Goal: Book appointment/travel/reservation

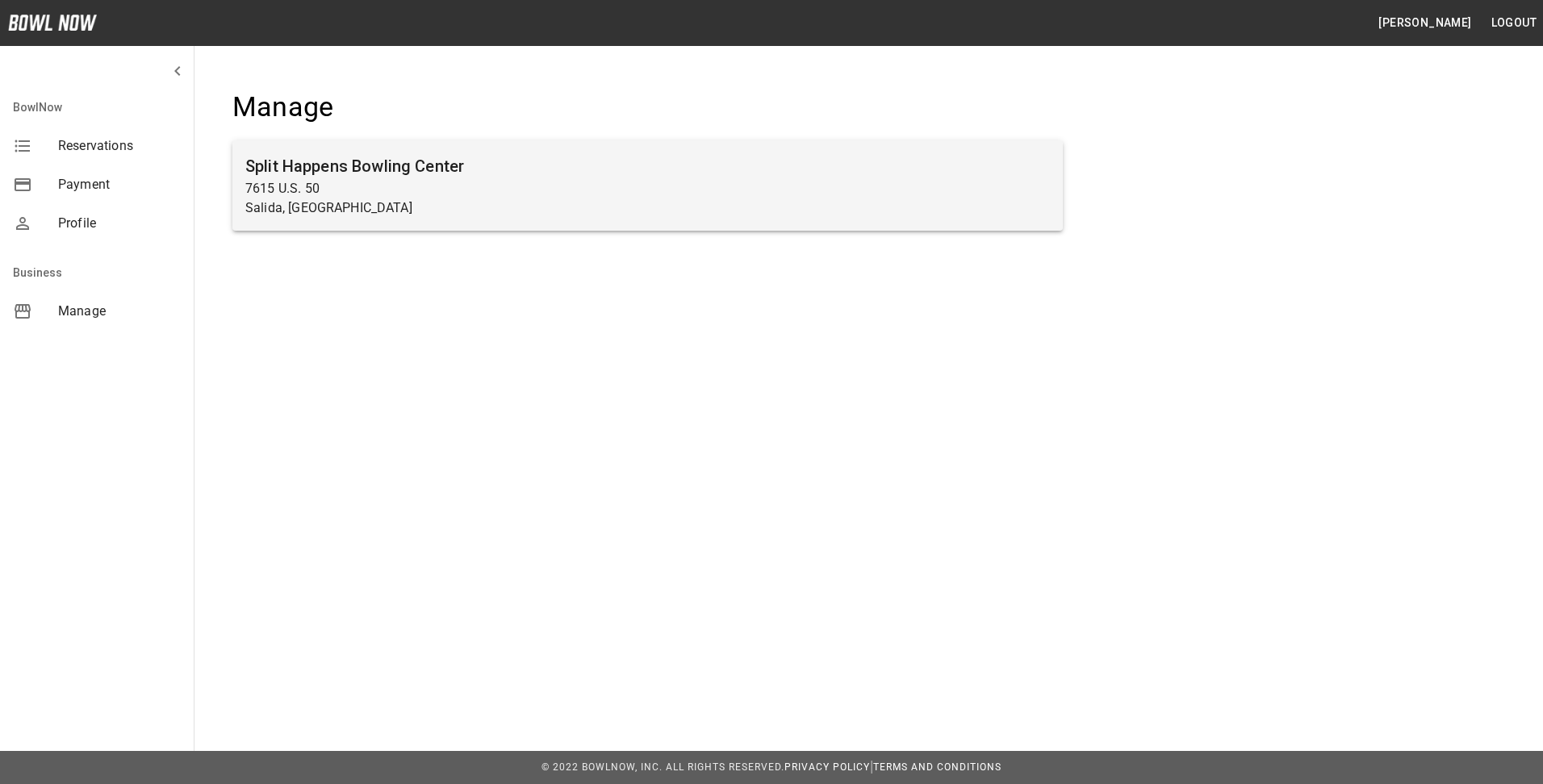
click at [361, 189] on p "7615 U.S. 50" at bounding box center [648, 189] width 805 height 19
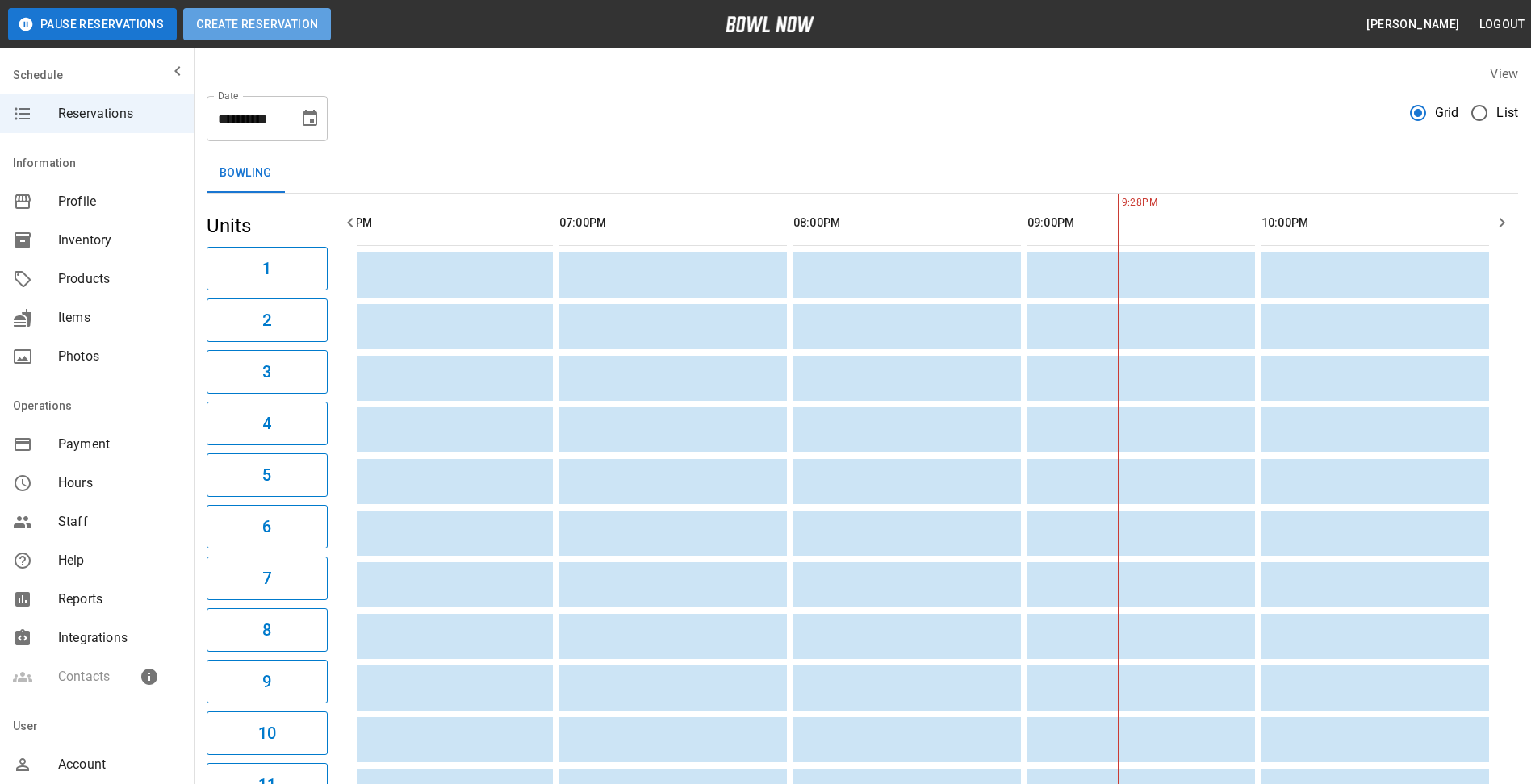
click at [284, 23] on button "Create Reservation" at bounding box center [257, 23] width 147 height 32
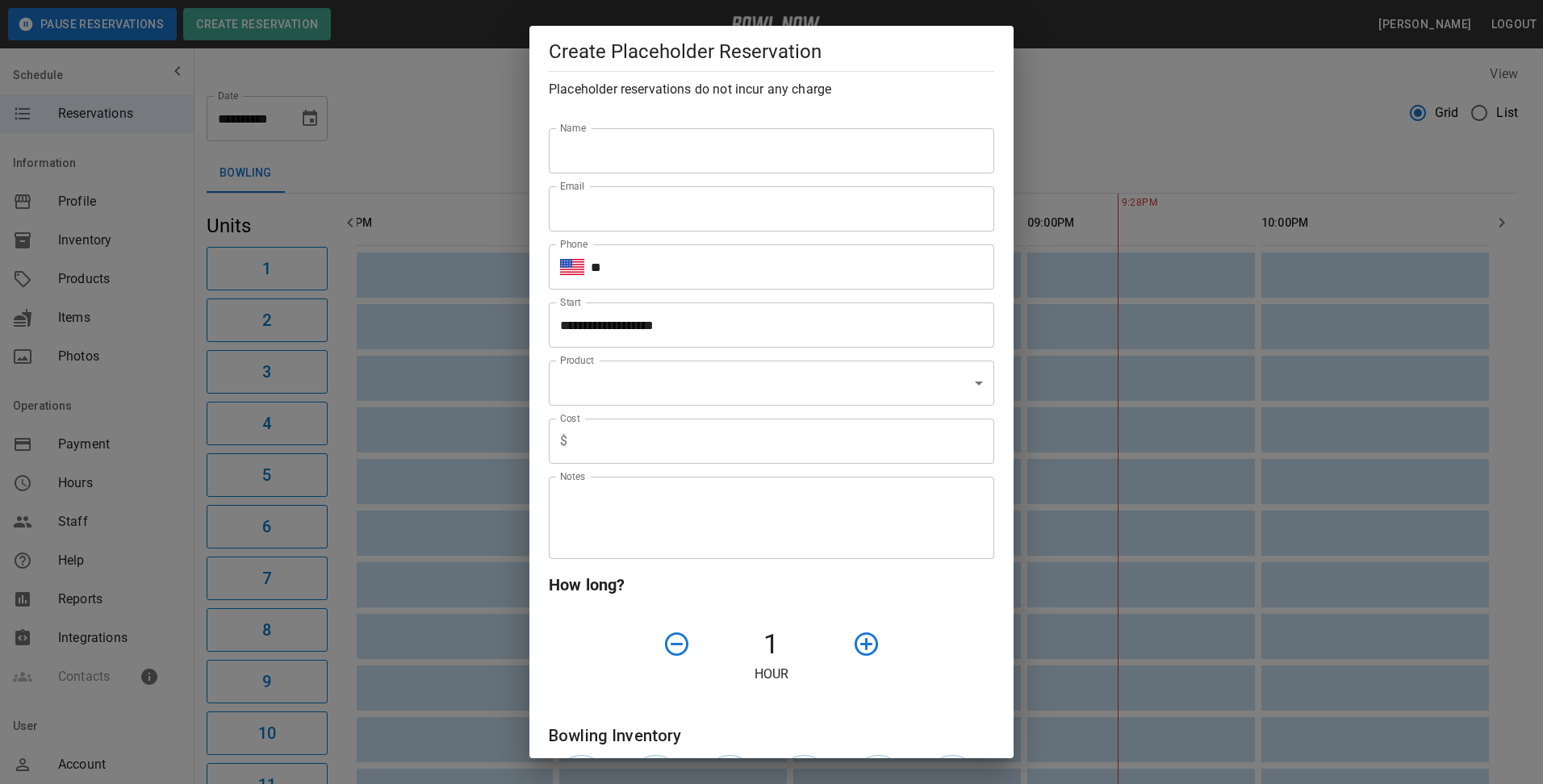
click at [1188, 94] on div "**********" at bounding box center [771, 392] width 1543 height 784
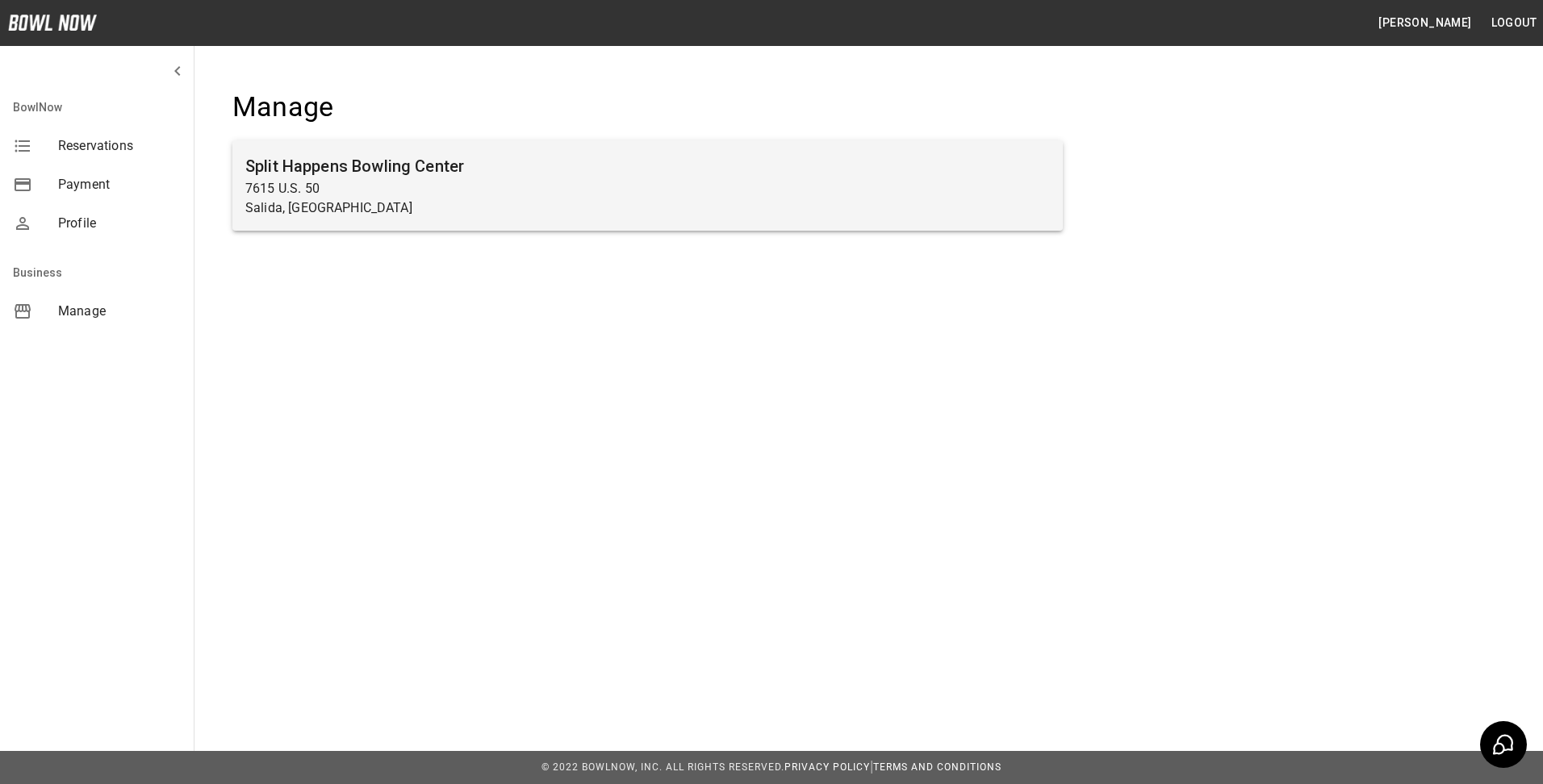
click at [307, 180] on p "7615 U.S. 50" at bounding box center [648, 189] width 805 height 19
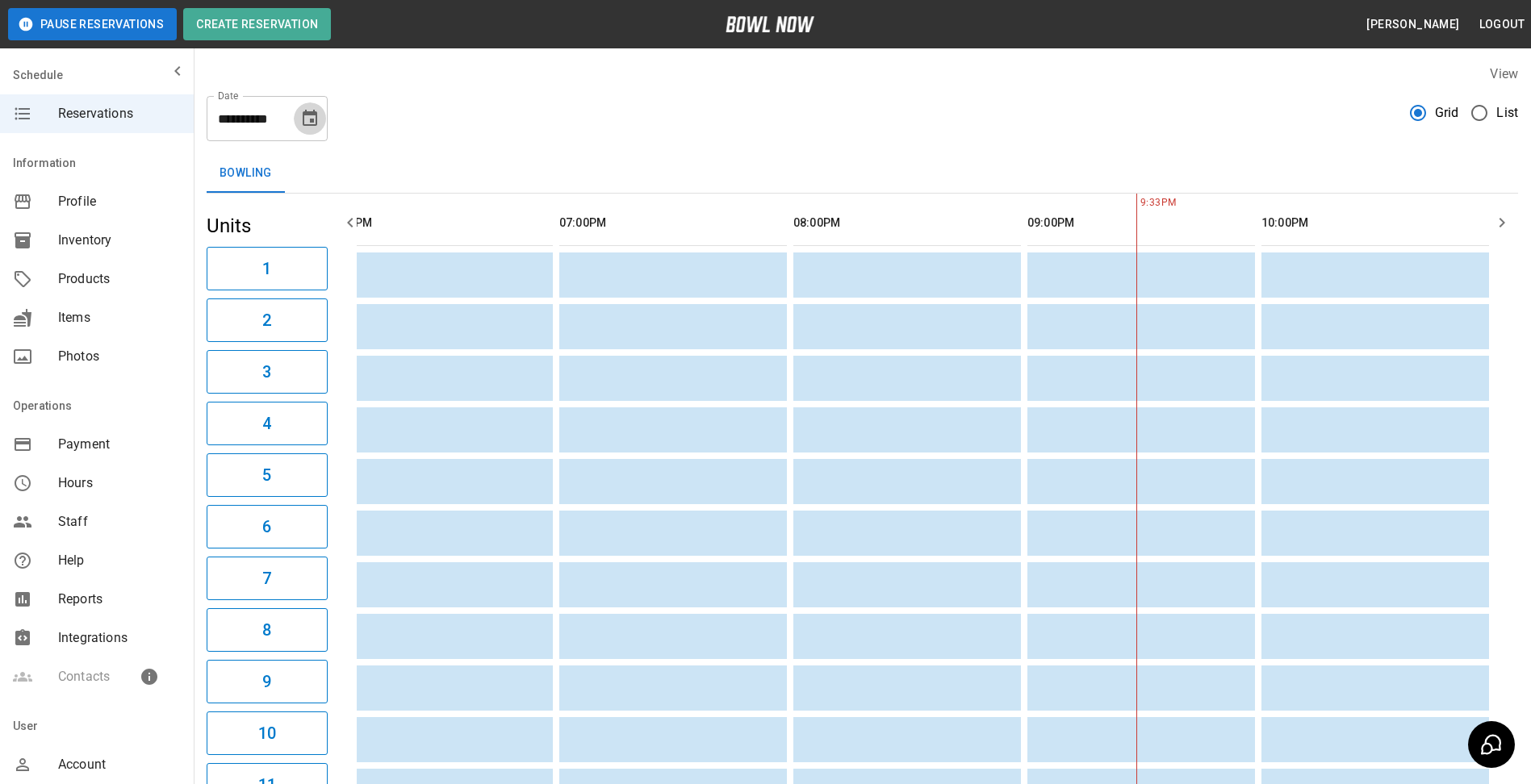
click at [310, 121] on icon "Choose date, selected date is Aug 29, 2025" at bounding box center [310, 118] width 15 height 16
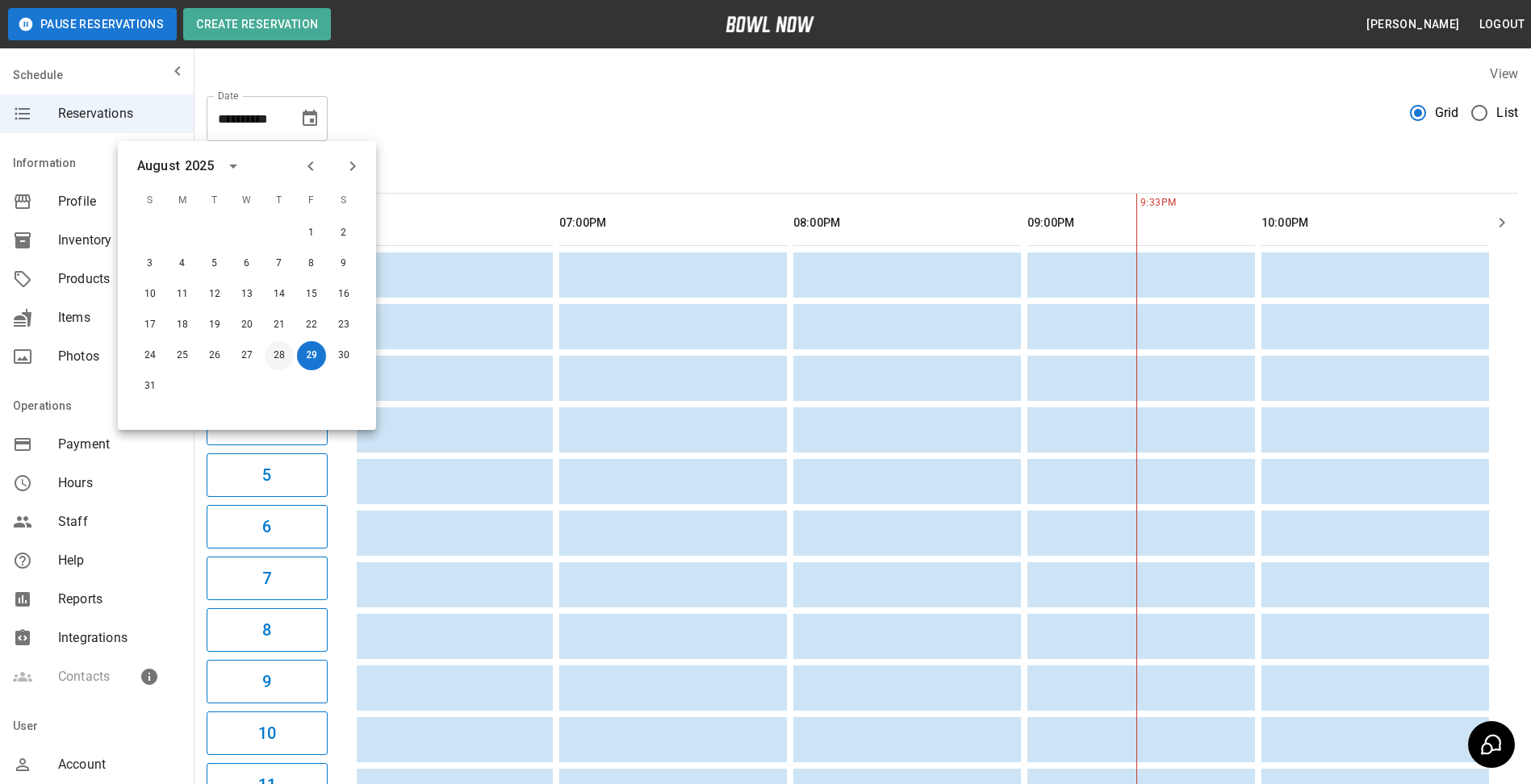
click at [285, 356] on button "28" at bounding box center [278, 356] width 29 height 29
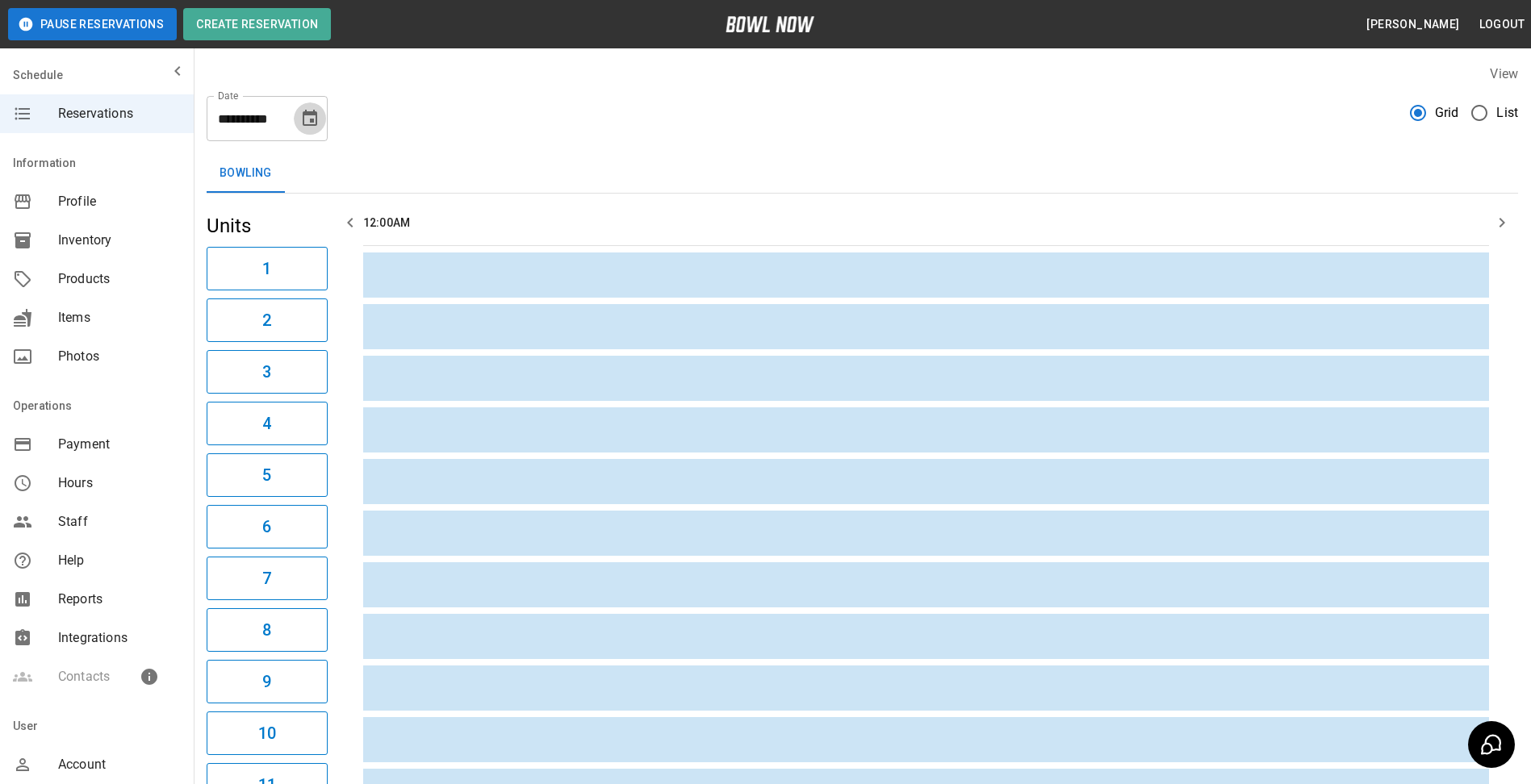
click at [310, 115] on icon "Choose date, selected date is Aug 28, 2025" at bounding box center [310, 118] width 15 height 16
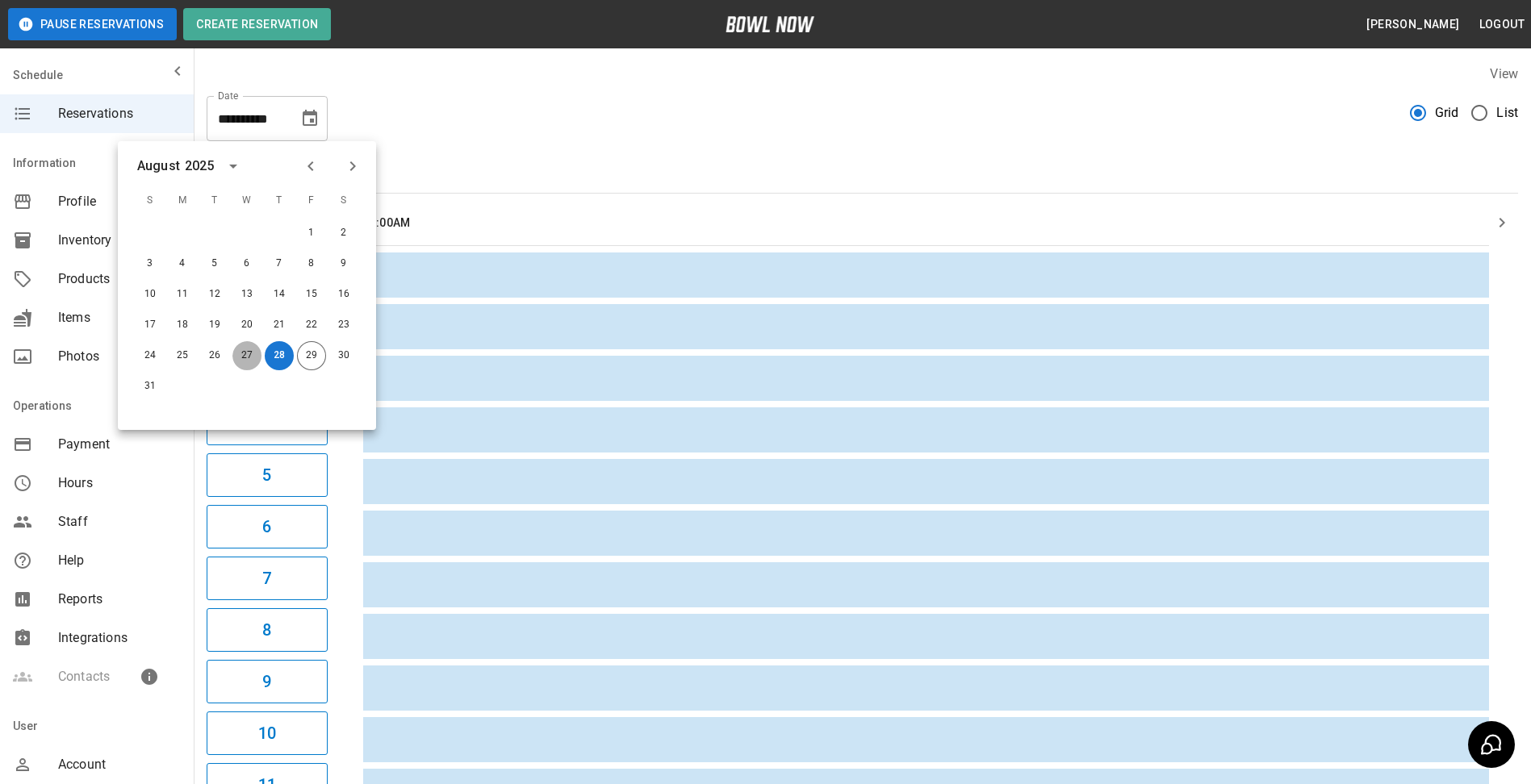
click at [244, 358] on button "27" at bounding box center [246, 356] width 29 height 29
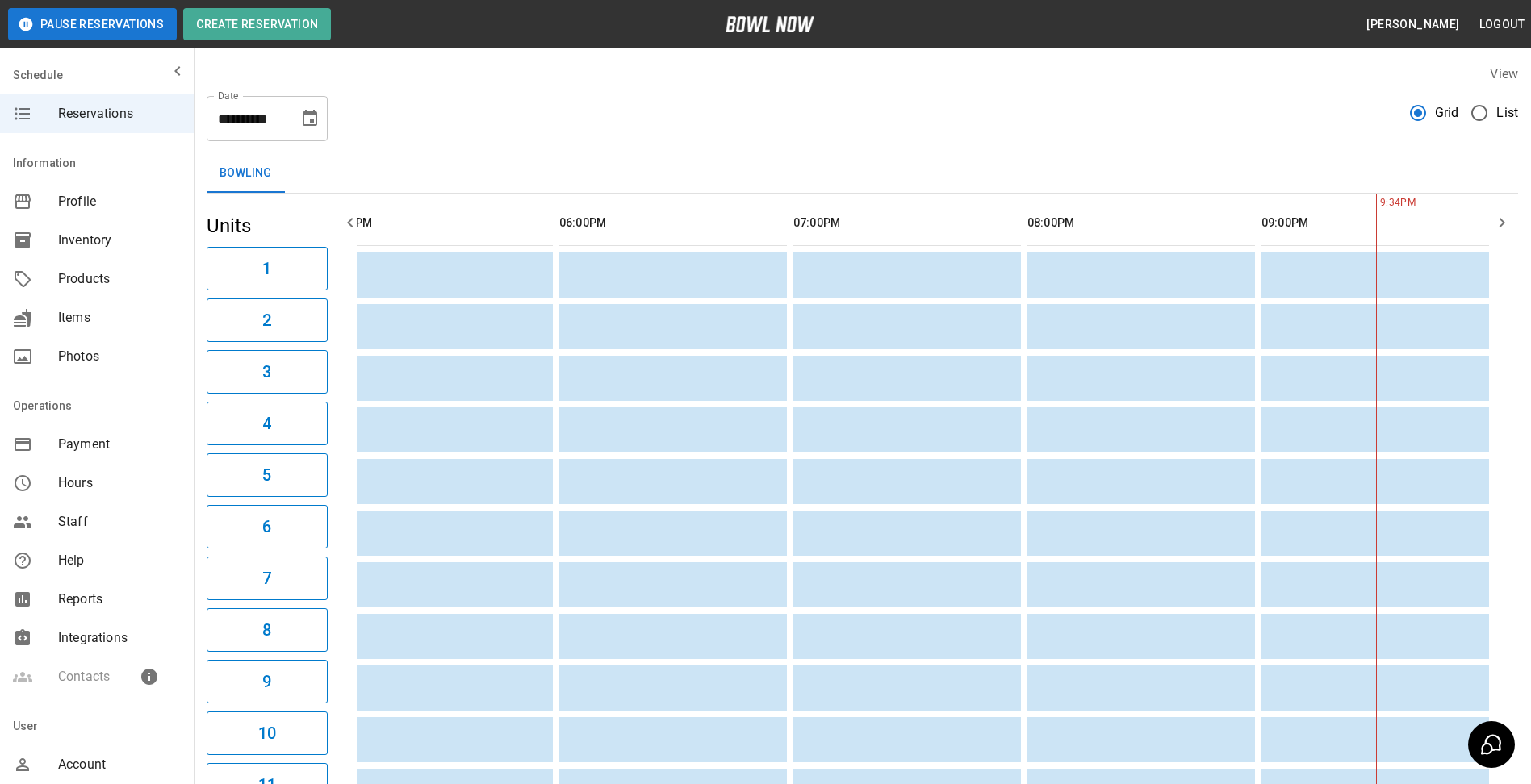
click at [312, 121] on icon "Choose date, selected date is Aug 27, 2025" at bounding box center [310, 118] width 15 height 16
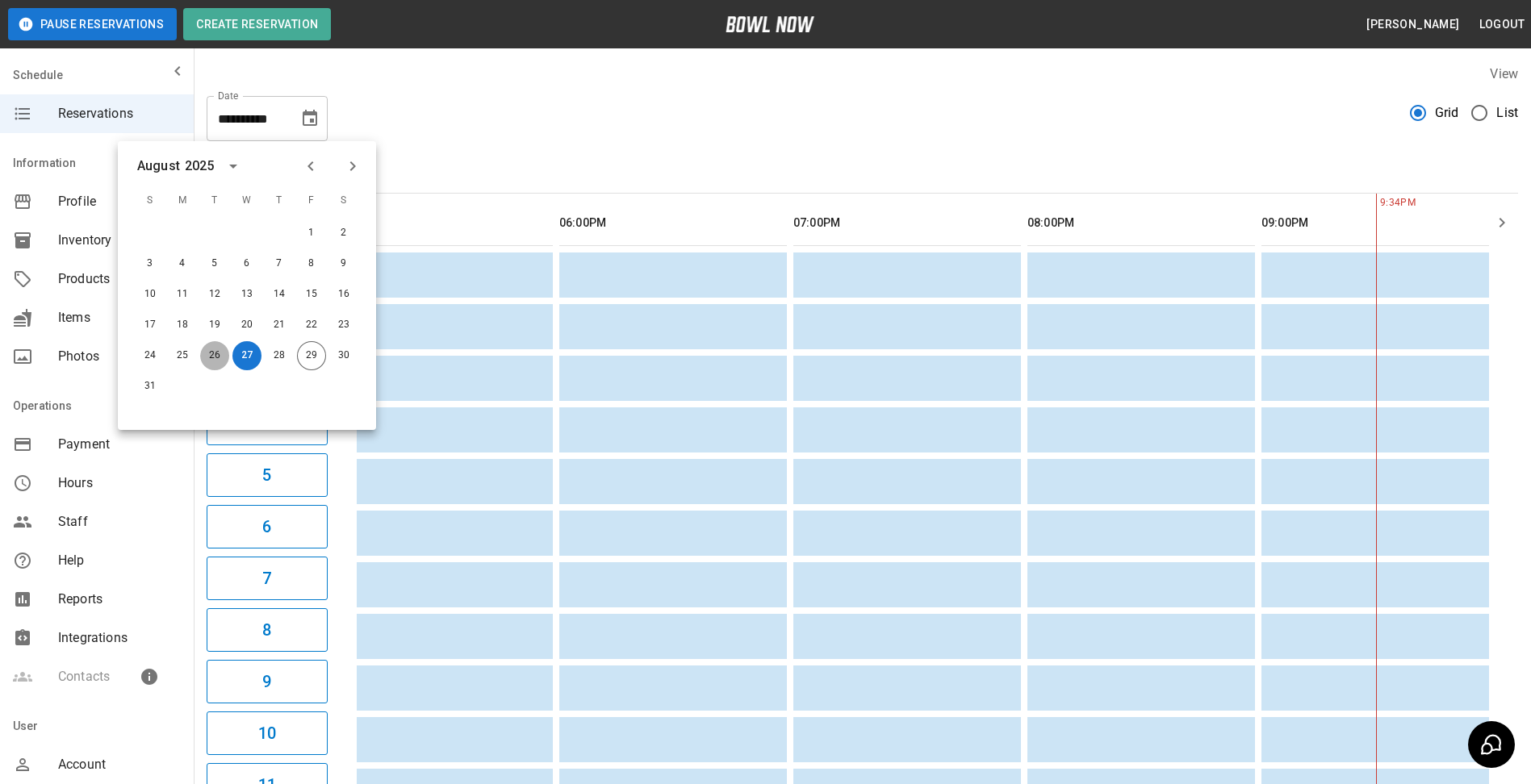
click at [213, 352] on button "26" at bounding box center [214, 356] width 29 height 29
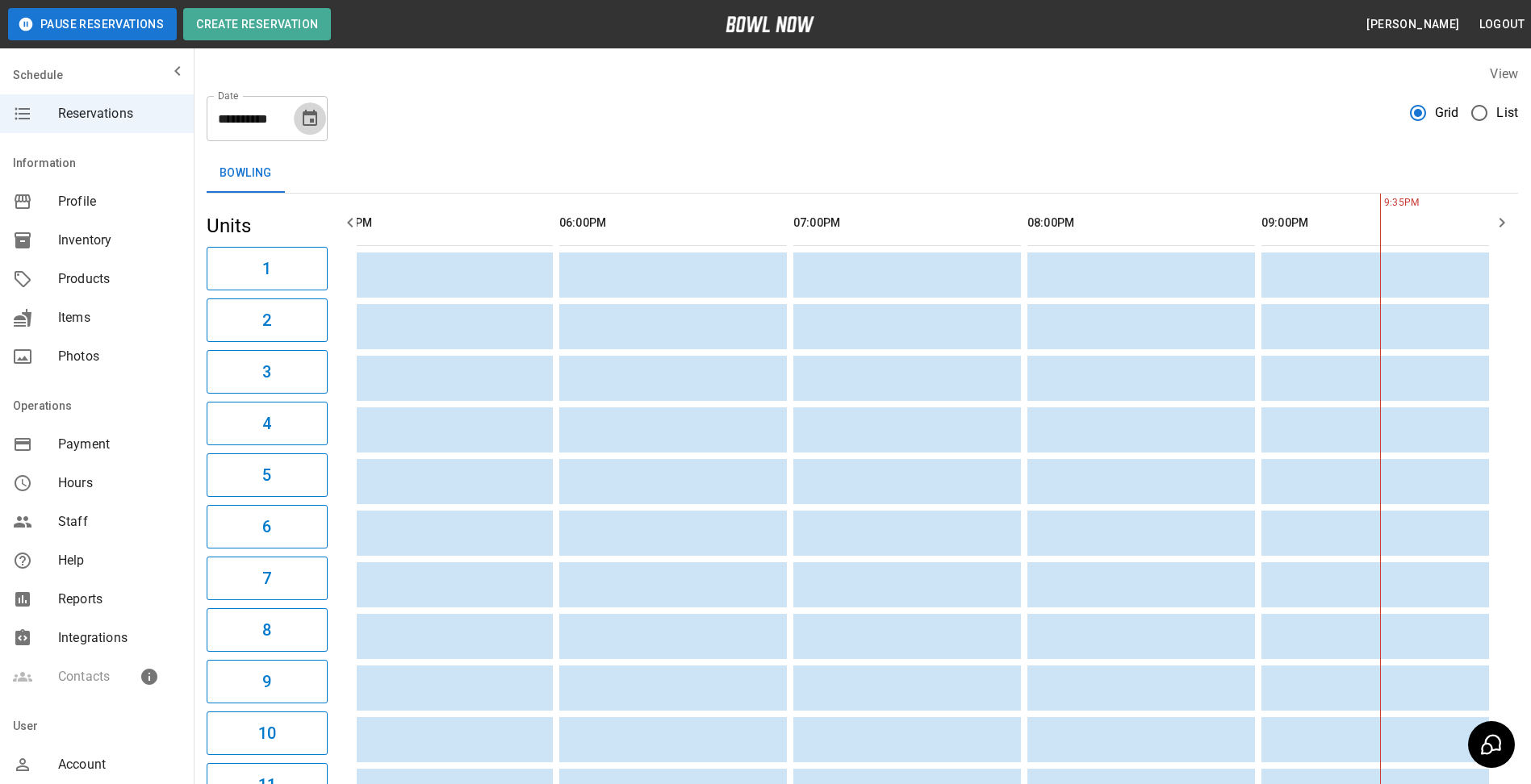
click at [307, 109] on icon "Choose date, selected date is Aug 26, 2025" at bounding box center [310, 119] width 19 height 19
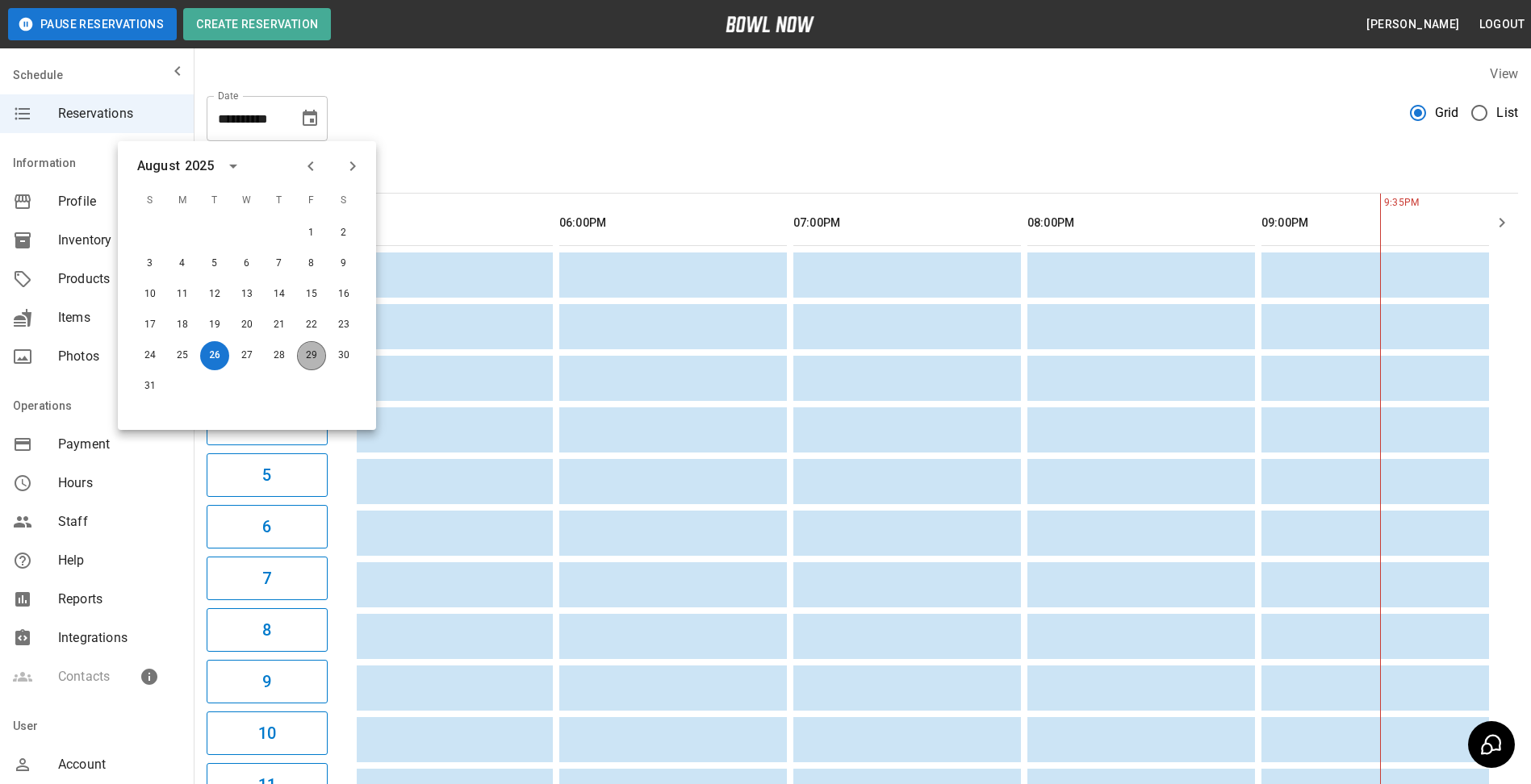
click at [308, 354] on button "29" at bounding box center [311, 356] width 29 height 29
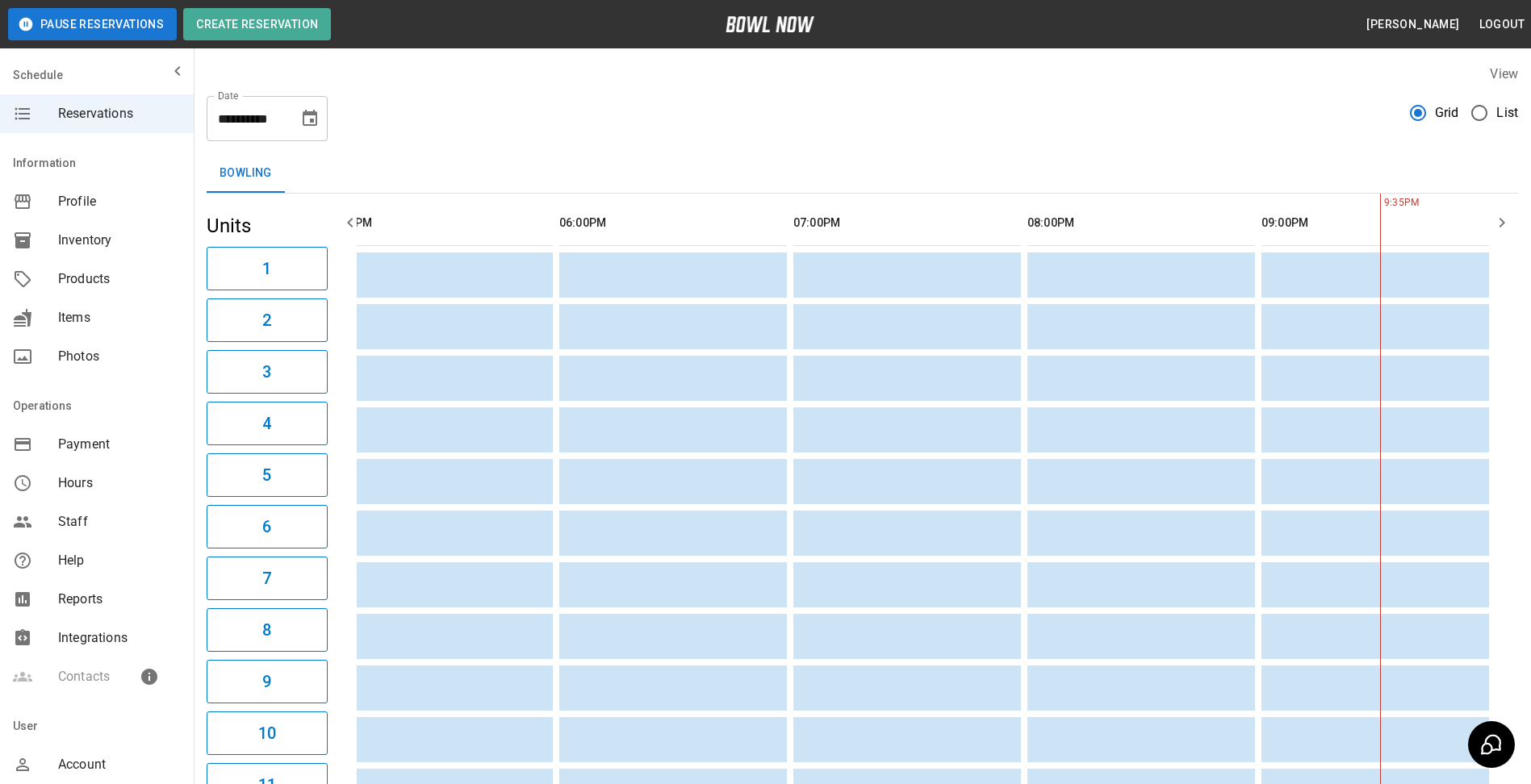
click at [311, 121] on icon "Choose date, selected date is Aug 29, 2025" at bounding box center [310, 118] width 15 height 16
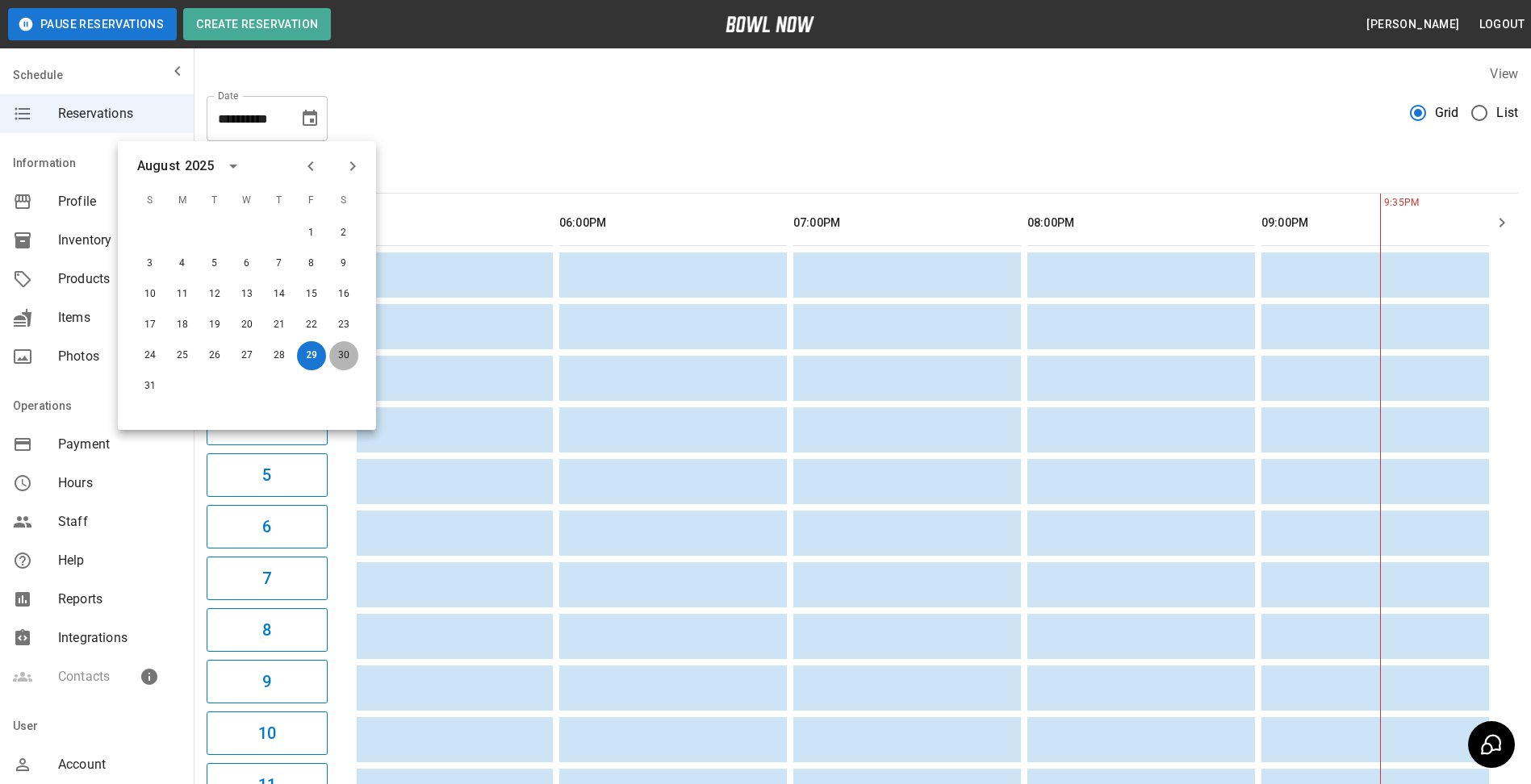
click at [348, 353] on button "30" at bounding box center [343, 356] width 29 height 29
type input "**********"
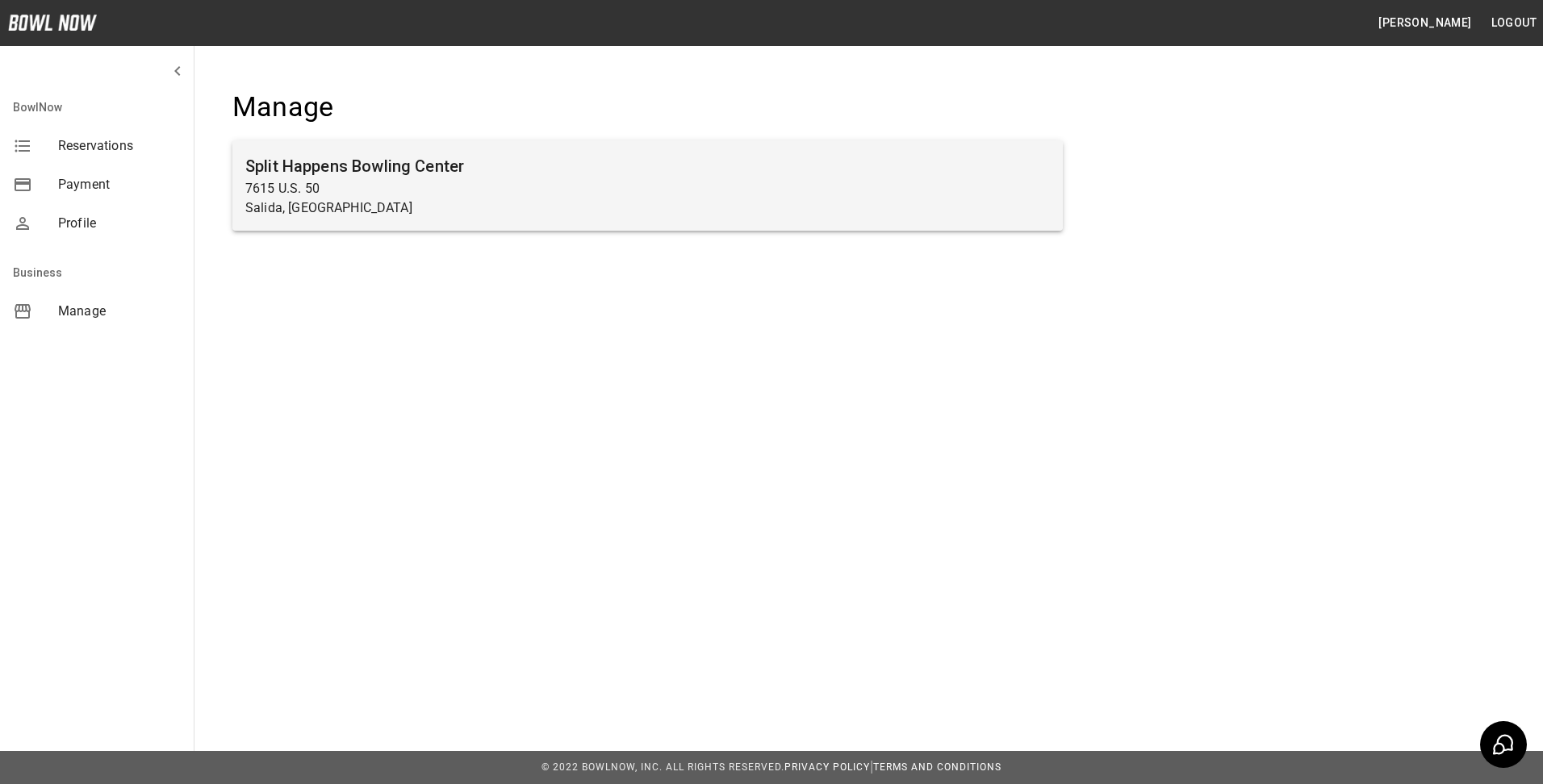
click at [348, 176] on h6 "Split Happens Bowling Center" at bounding box center [648, 167] width 805 height 26
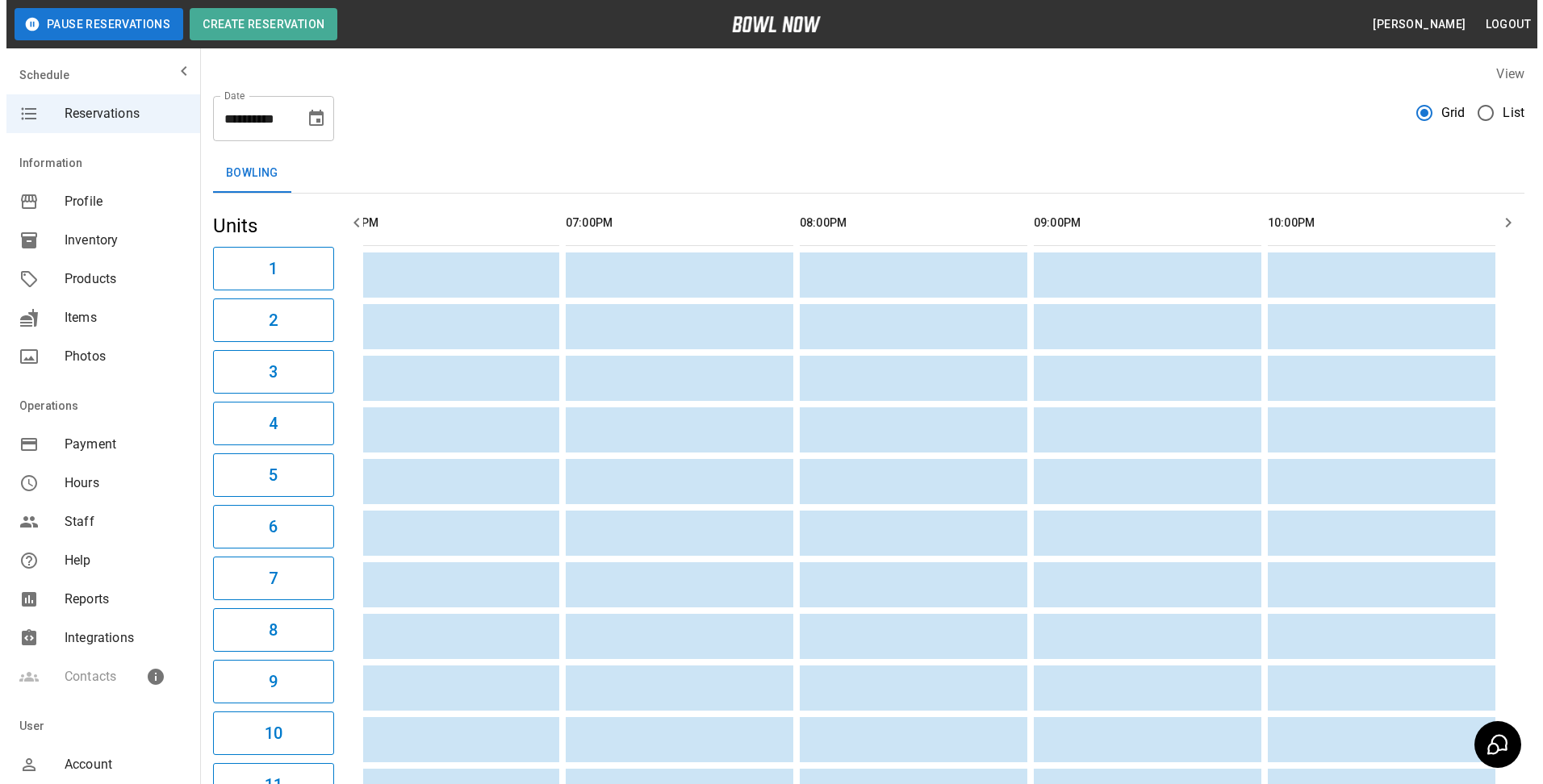
scroll to position [0, 1224]
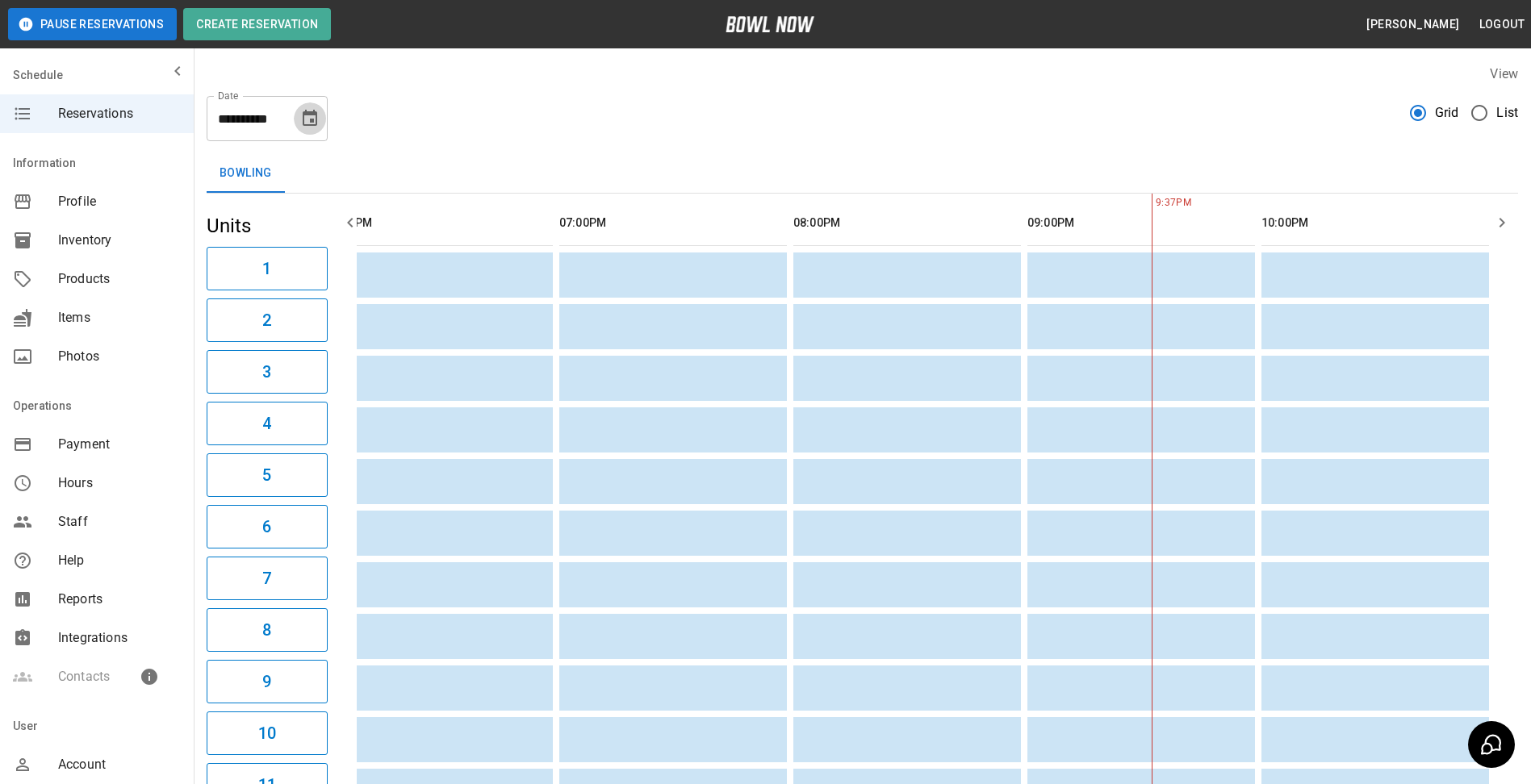
click at [309, 121] on icon "Choose date, selected date is Aug 29, 2025" at bounding box center [310, 119] width 19 height 19
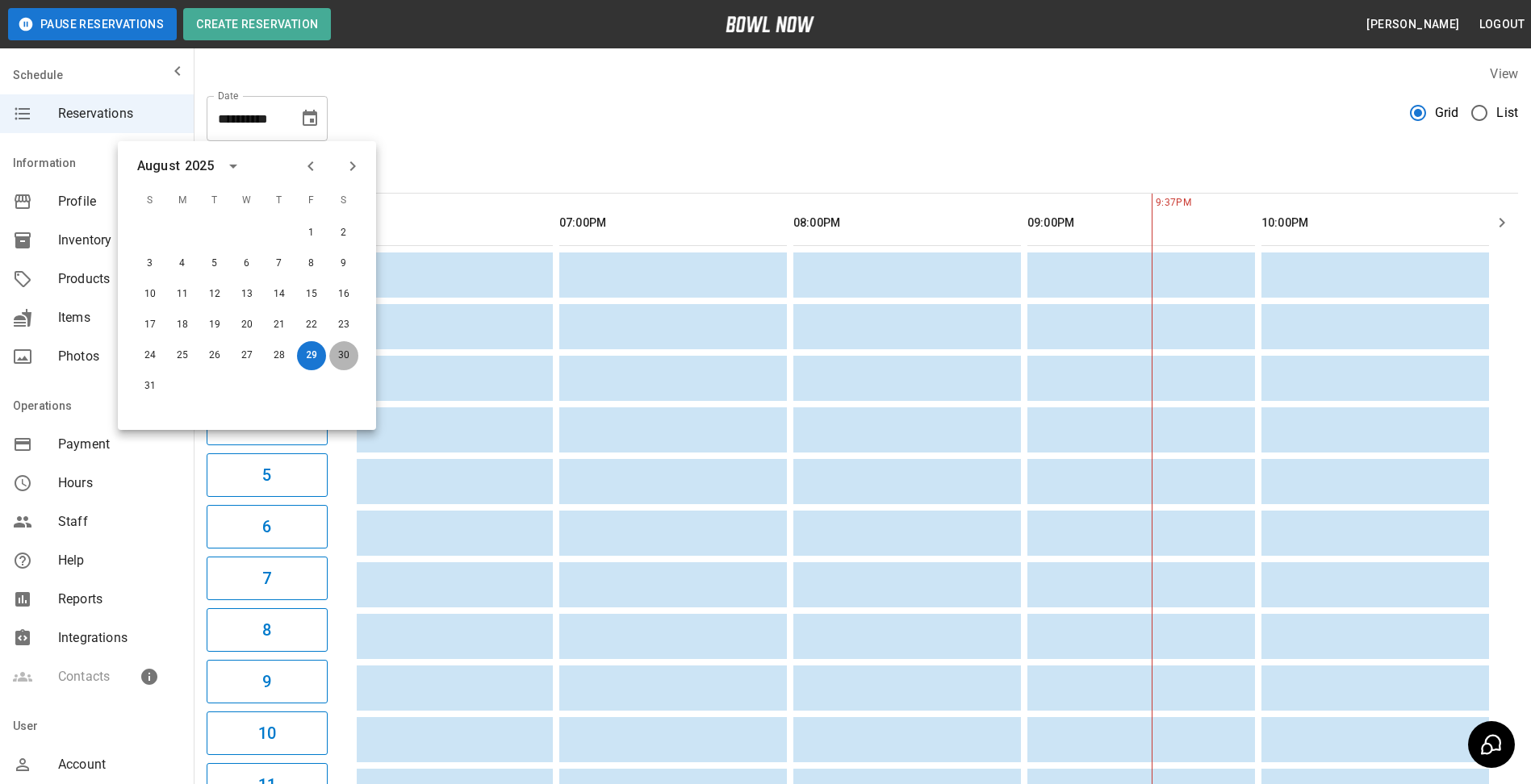
click at [344, 355] on button "30" at bounding box center [343, 356] width 29 height 29
type input "**********"
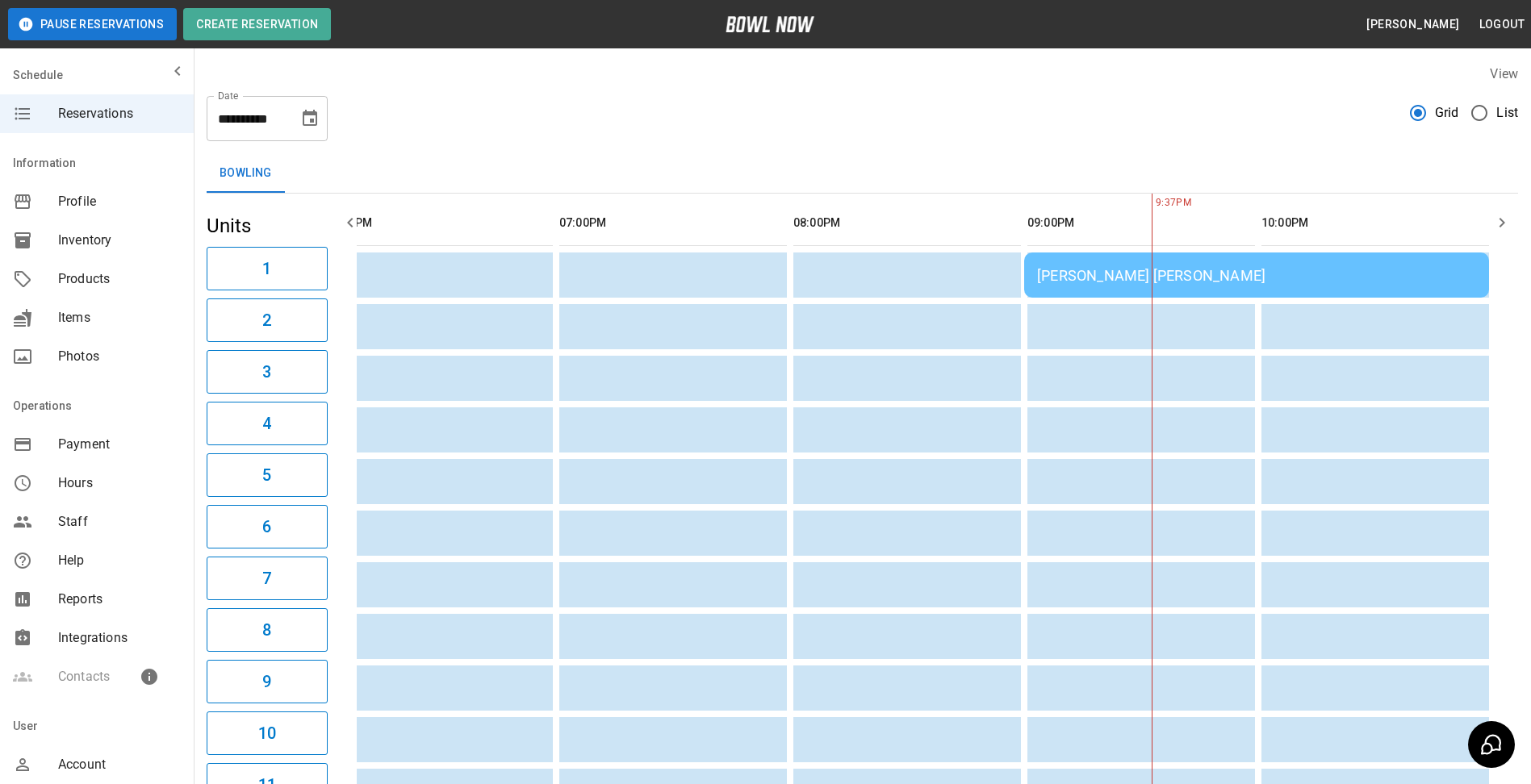
click at [1167, 274] on div "[PERSON_NAME] [PERSON_NAME]" at bounding box center [1256, 276] width 439 height 17
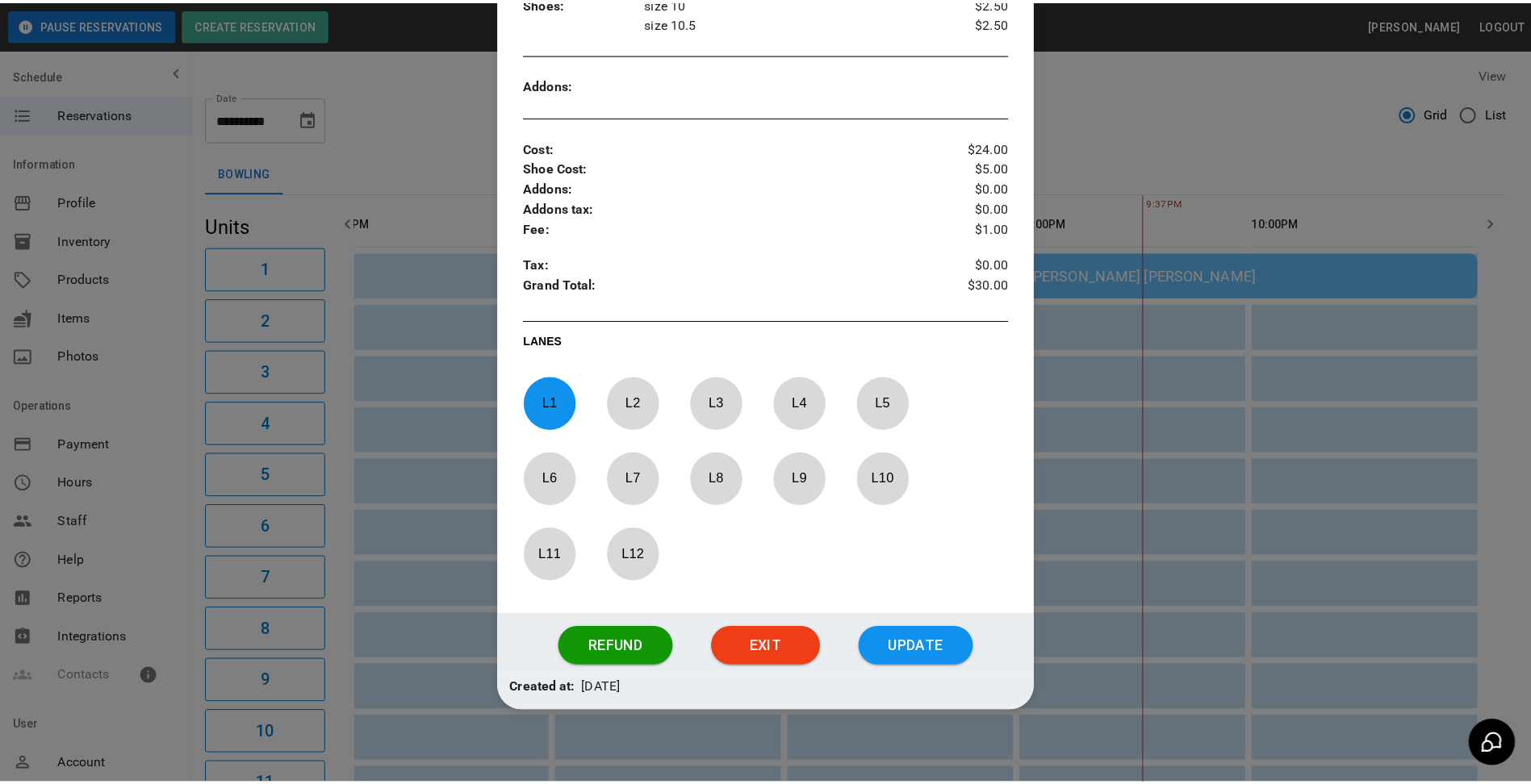
scroll to position [514, 0]
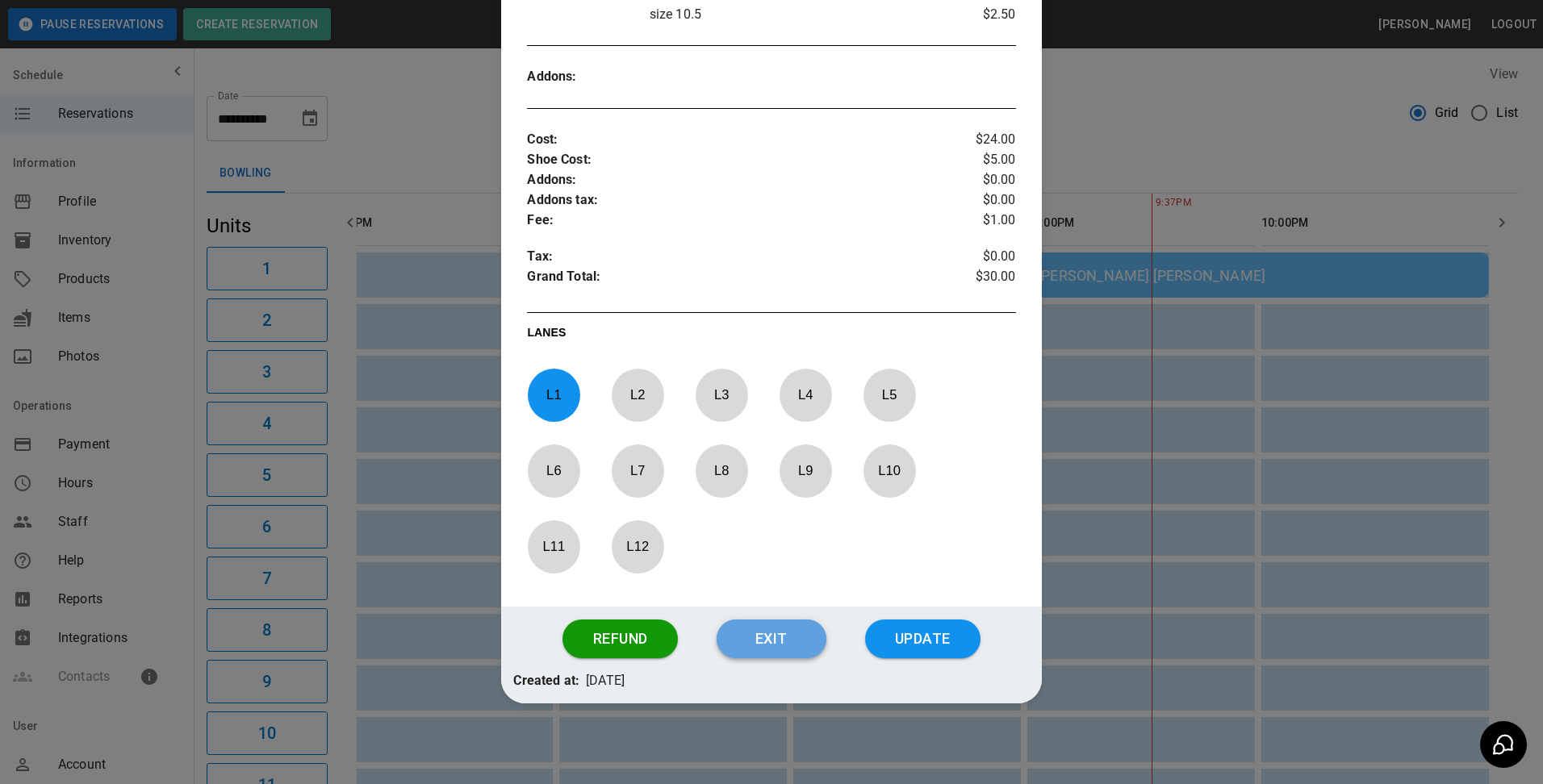
click at [755, 650] on button "Exit" at bounding box center [771, 638] width 110 height 39
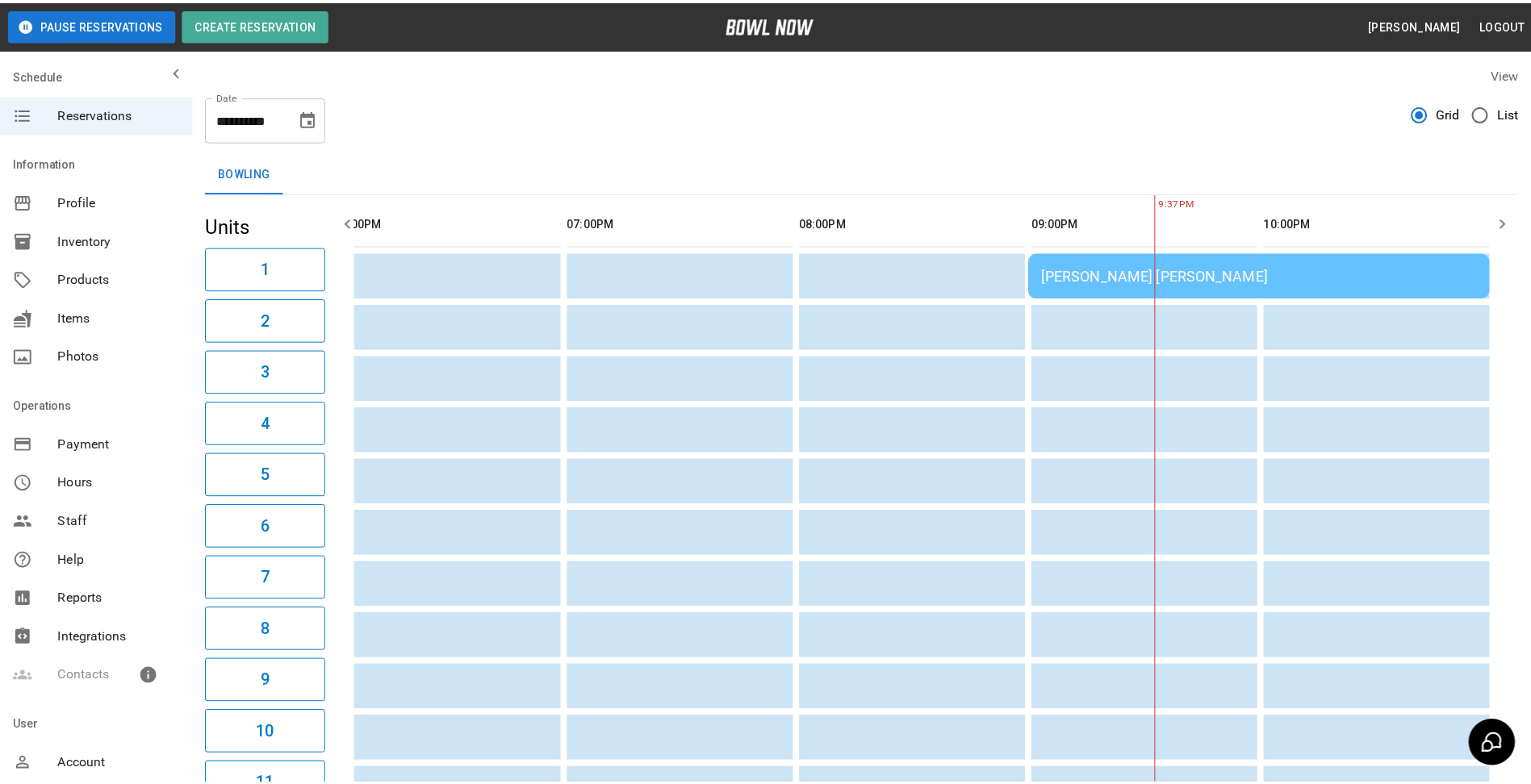
scroll to position [0, 1212]
